Goal: Task Accomplishment & Management: Use online tool/utility

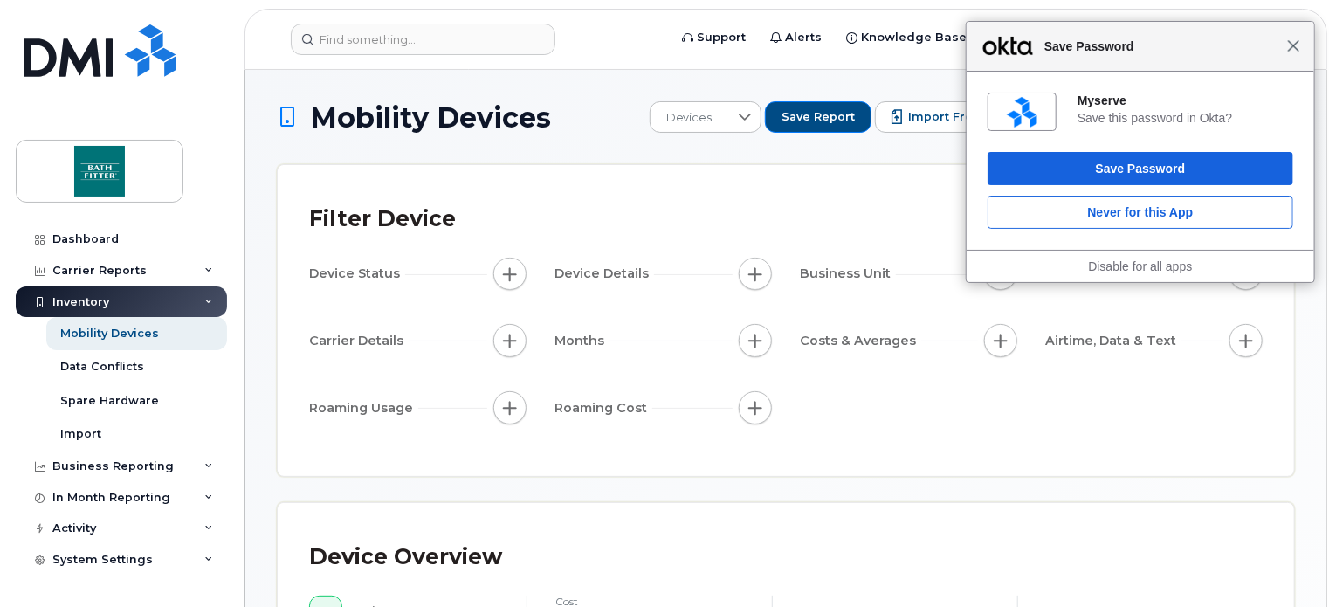
click at [1299, 50] on span "Close" at bounding box center [1293, 45] width 13 height 13
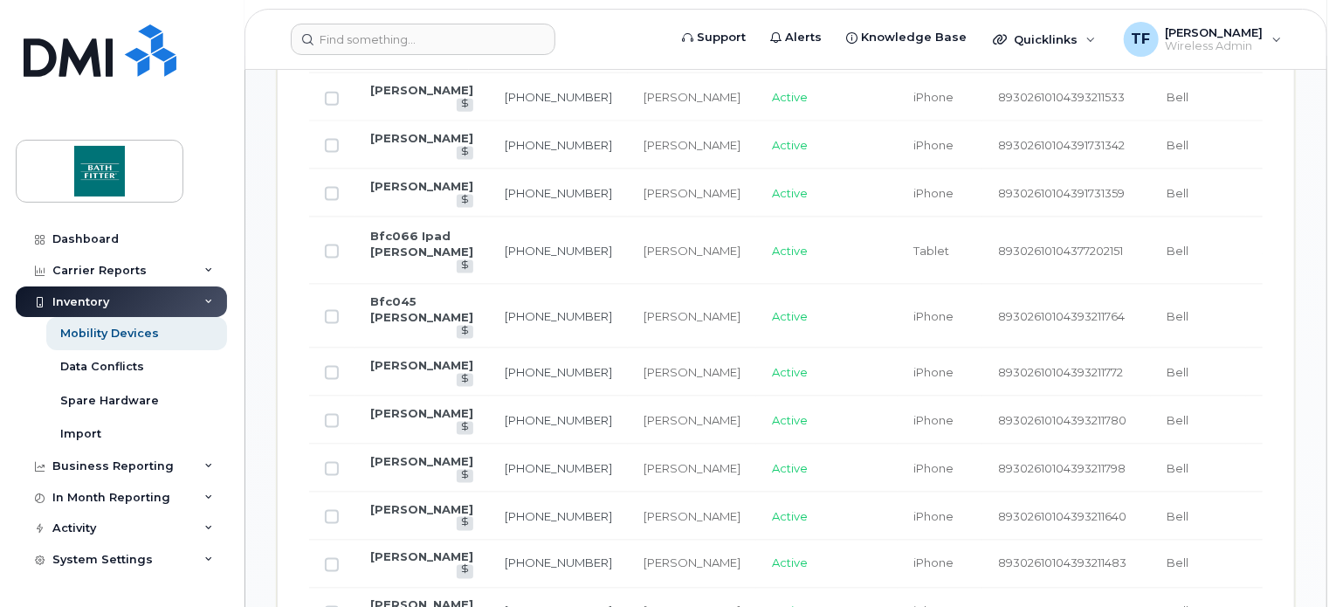
scroll to position [873, 0]
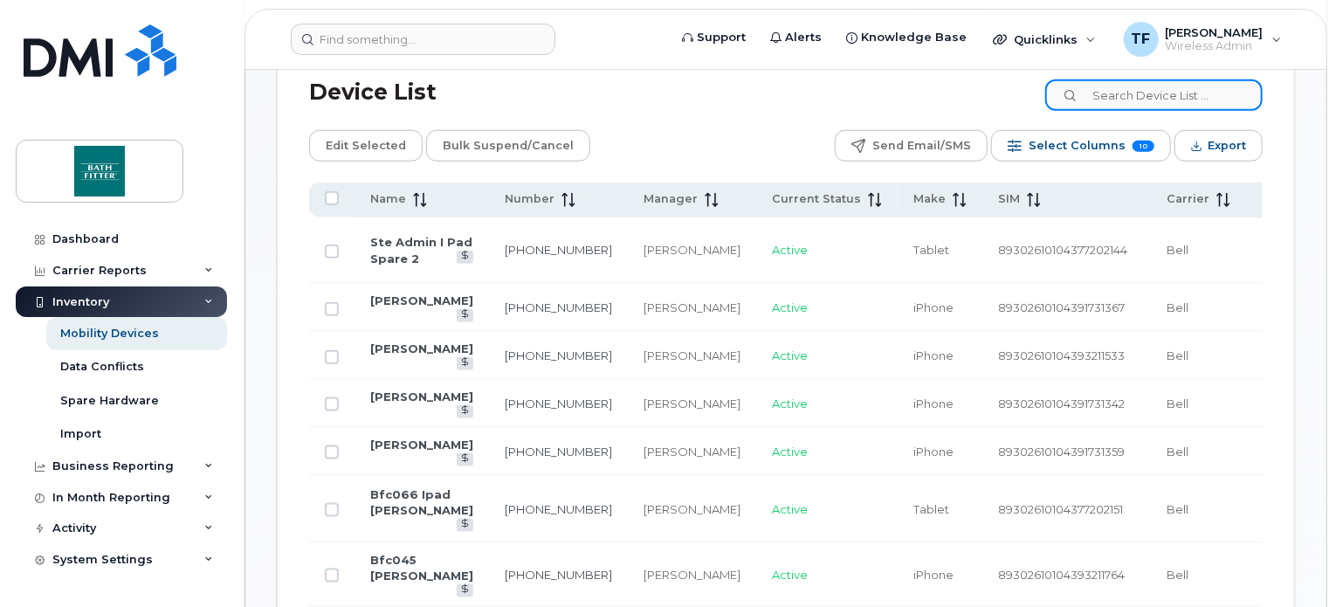
click at [1161, 100] on input at bounding box center [1153, 94] width 217 height 31
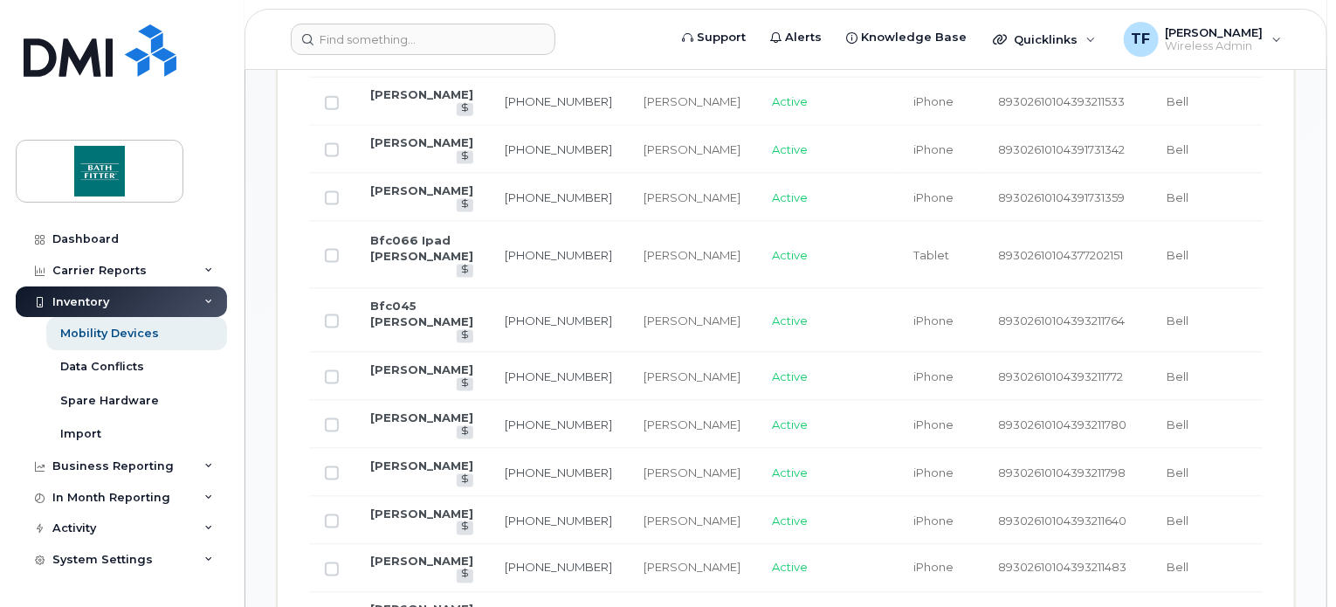
scroll to position [880, 0]
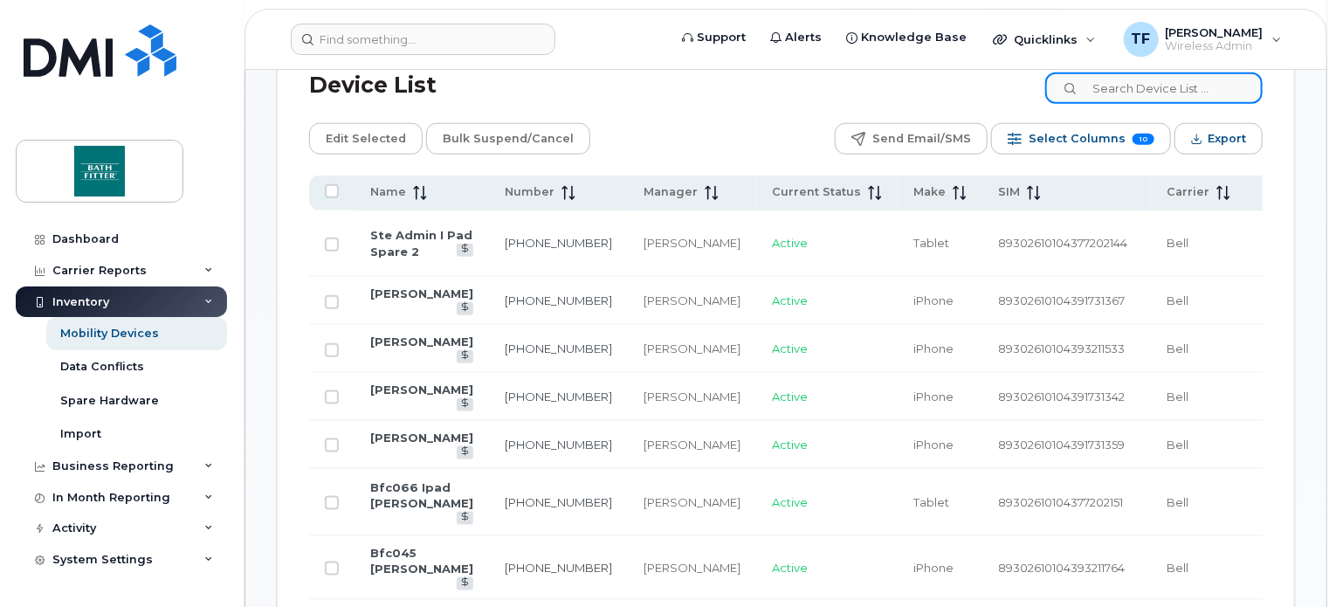
click at [1150, 88] on input at bounding box center [1153, 87] width 217 height 31
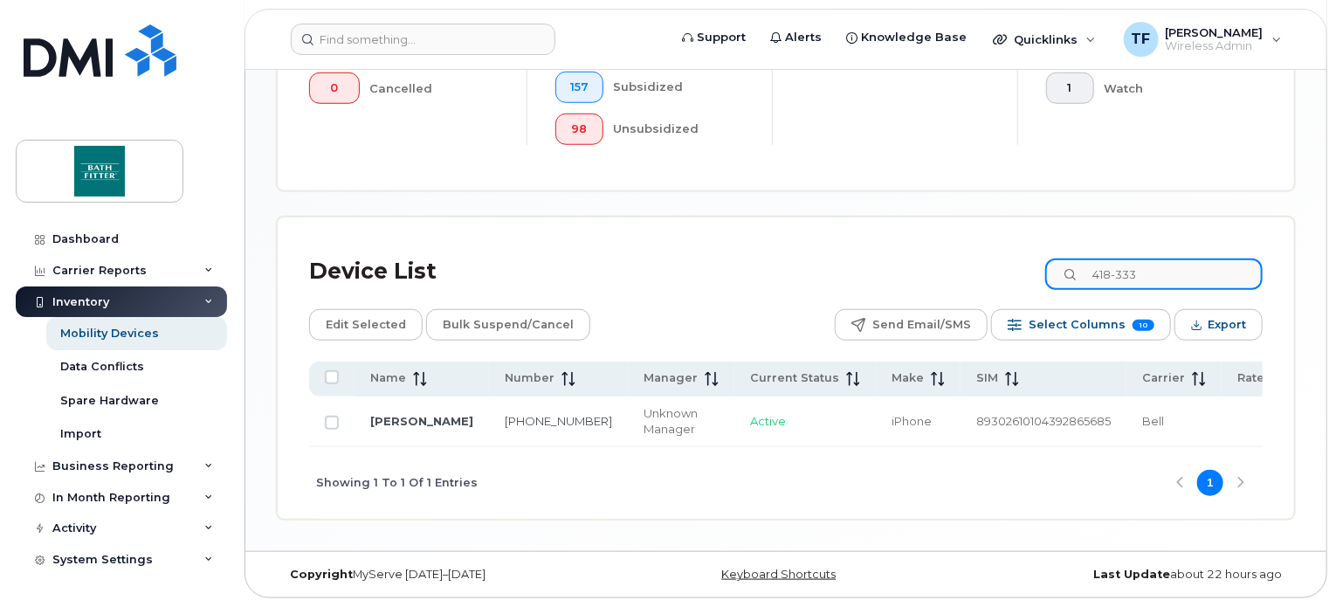
scroll to position [697, 0]
type input "[PHONE_NUMBER]"
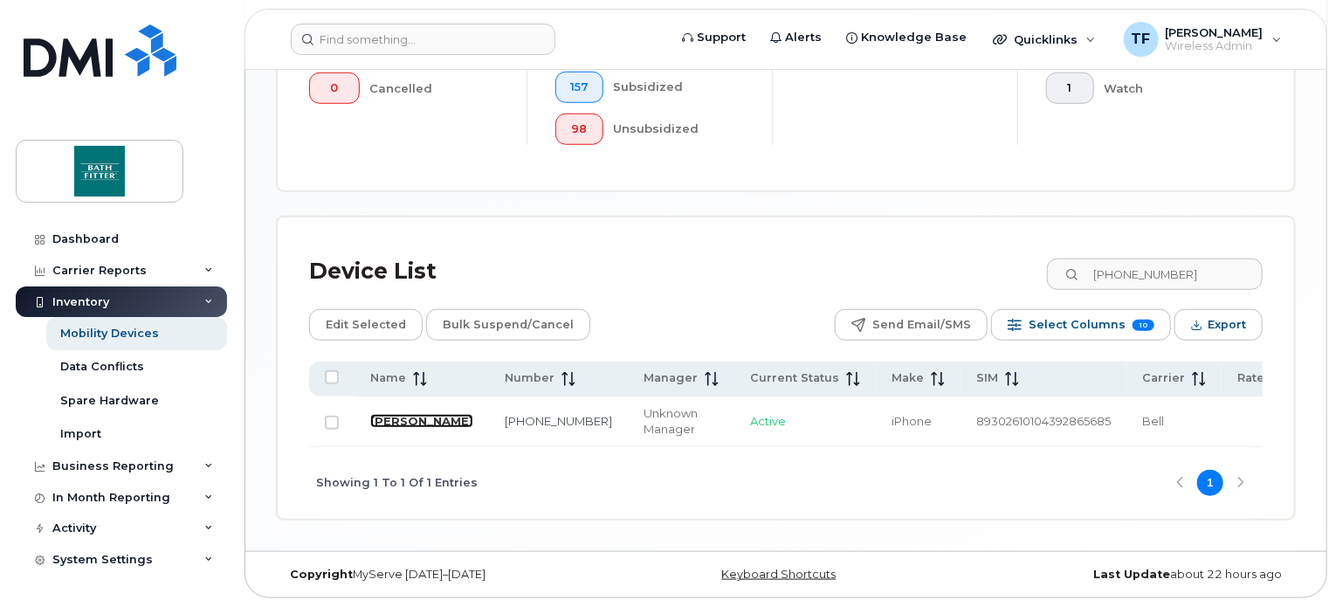
click at [387, 414] on link "[PERSON_NAME]" at bounding box center [421, 421] width 103 height 14
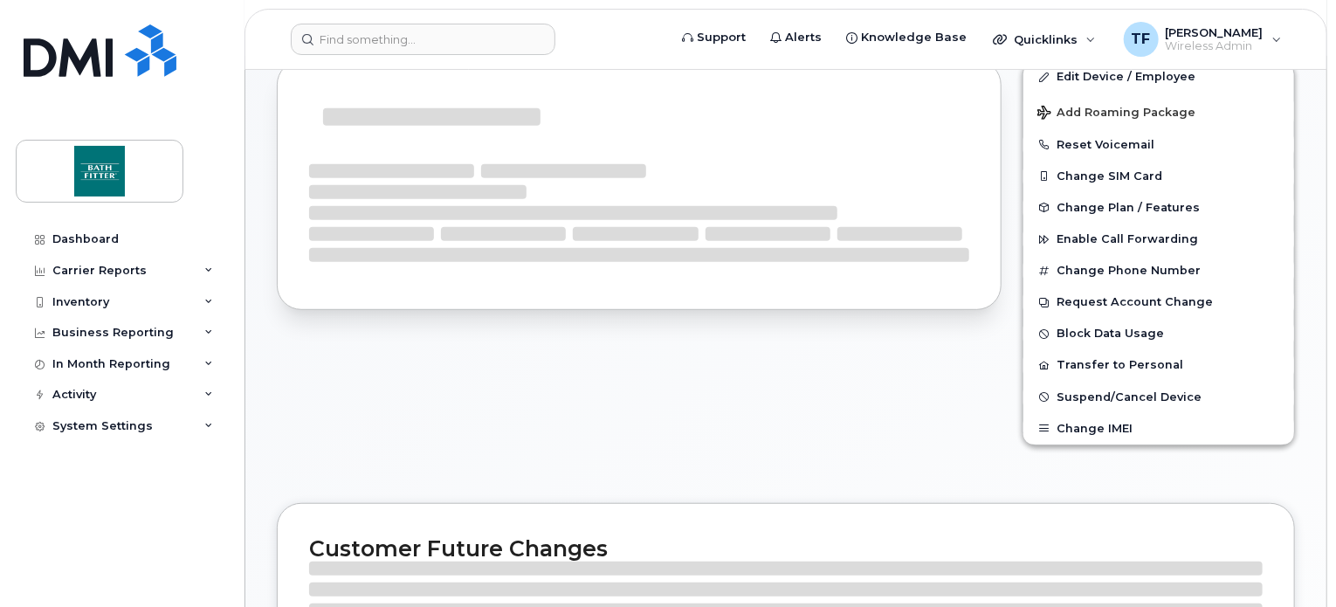
scroll to position [334, 0]
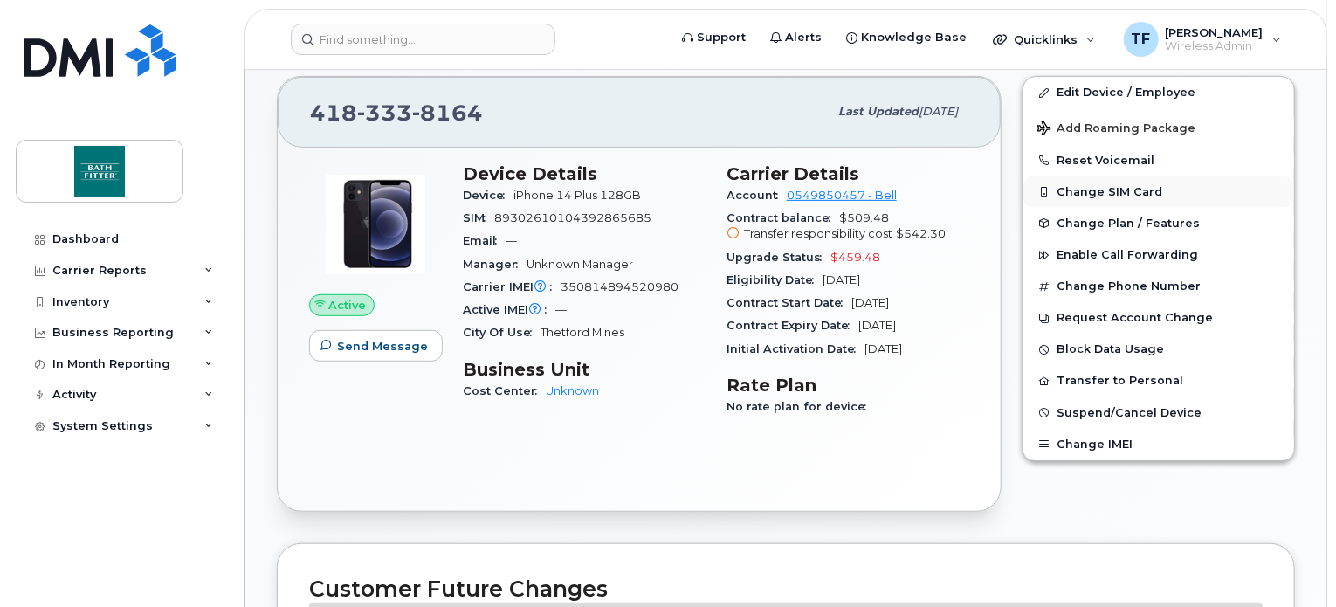
click at [1100, 186] on button "Change SIM Card" at bounding box center [1158, 191] width 271 height 31
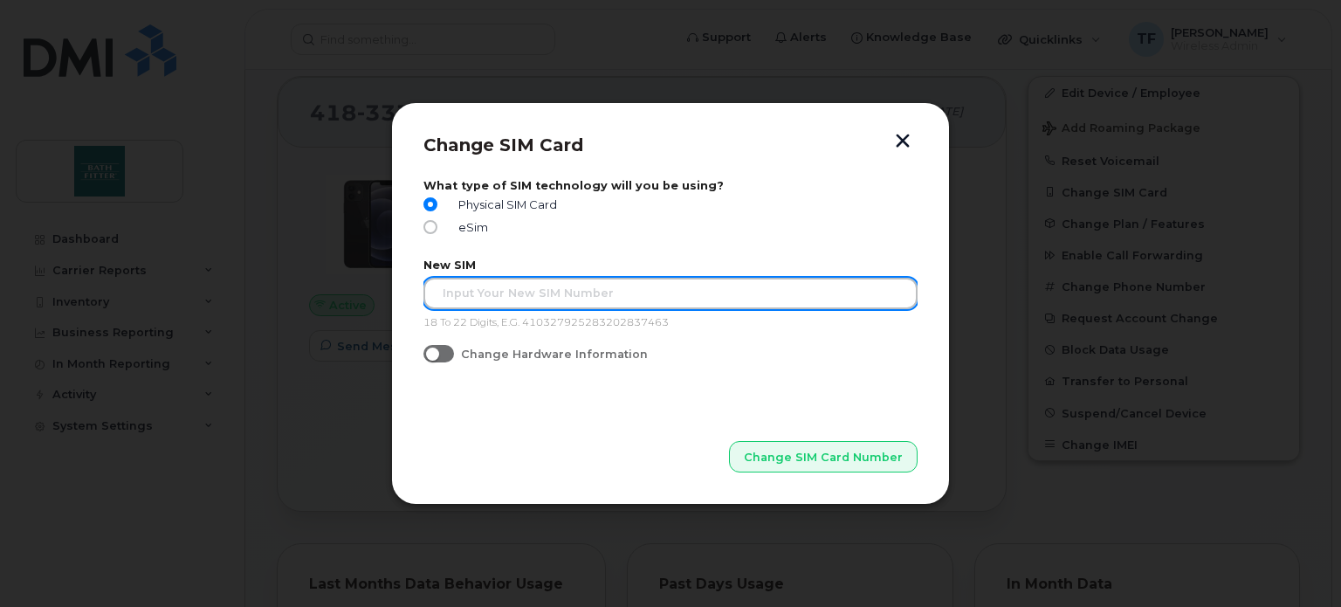
click at [508, 288] on input "text" at bounding box center [671, 293] width 494 height 31
type input "89302610104388986859"
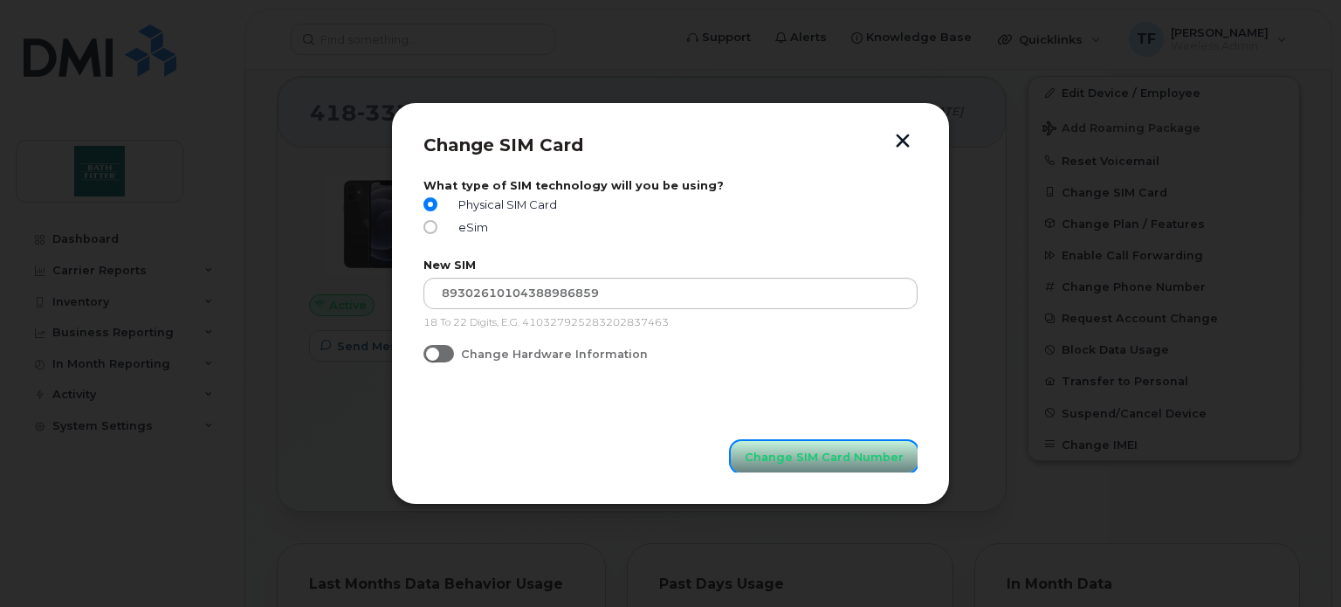
click at [800, 451] on span "Change SIM Card Number" at bounding box center [824, 457] width 159 height 17
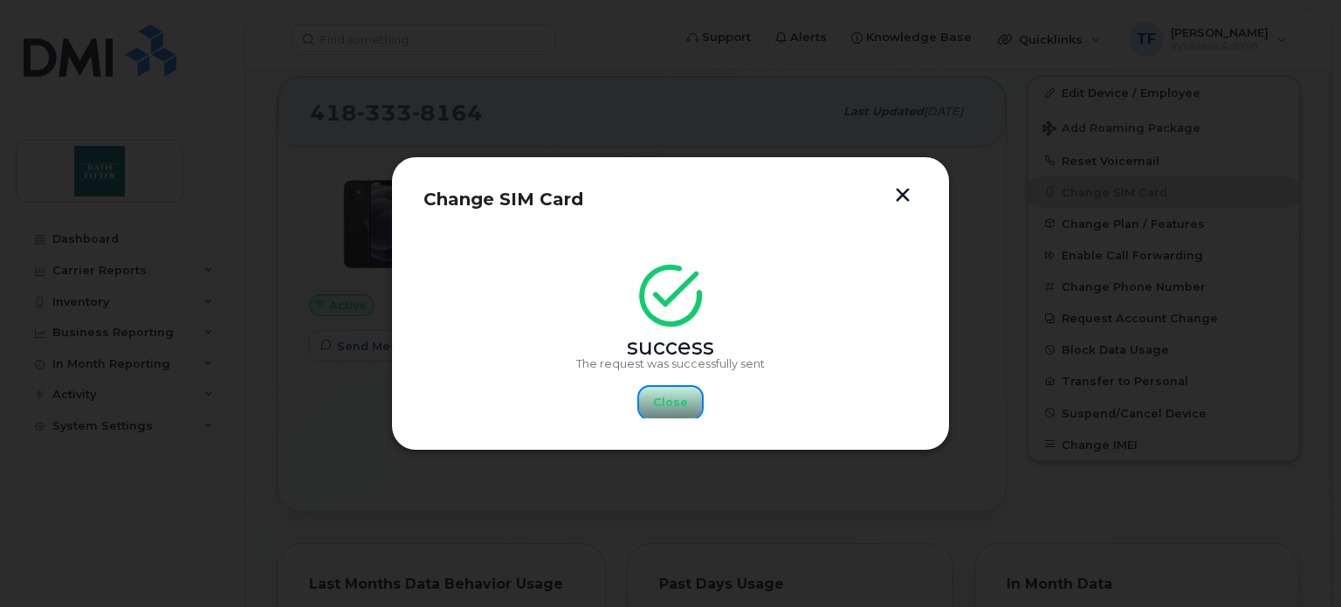
click at [660, 389] on button "Close" at bounding box center [670, 402] width 63 height 31
